Goal: Task Accomplishment & Management: Manage account settings

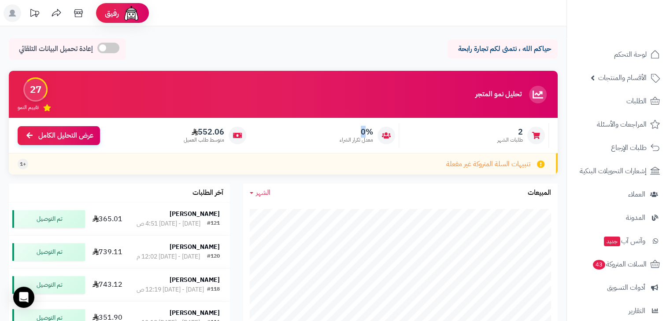
drag, startPoint x: 368, startPoint y: 132, endPoint x: 356, endPoint y: 133, distance: 12.4
click at [356, 133] on span "0%" at bounding box center [355, 132] width 33 height 10
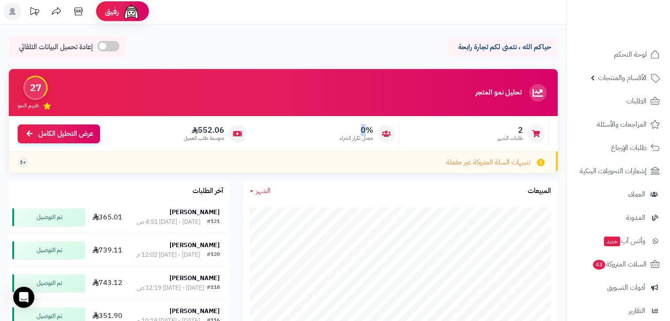
scroll to position [5, 0]
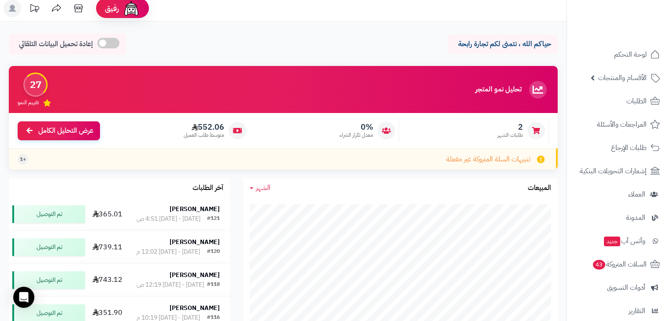
click at [331, 46] on div "حياكم الله ، نتمنى لكم تجارة رابحة إعادة تحميل البيانات التلقائي" at bounding box center [283, 46] width 549 height 26
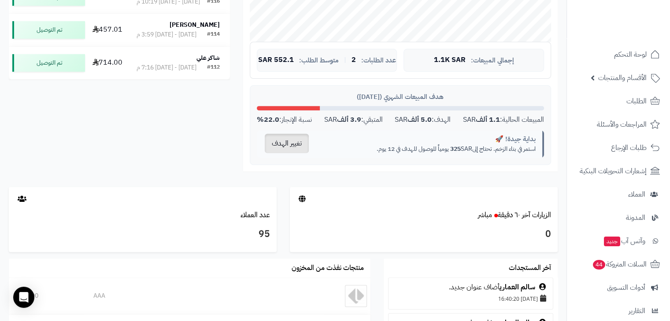
scroll to position [323, 0]
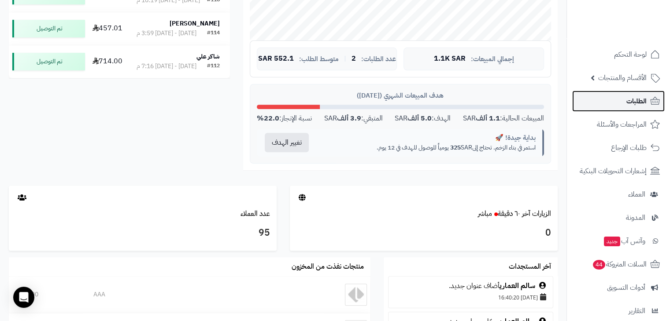
click at [611, 107] on link "الطلبات" at bounding box center [618, 101] width 92 height 21
